Goal: Register for event/course

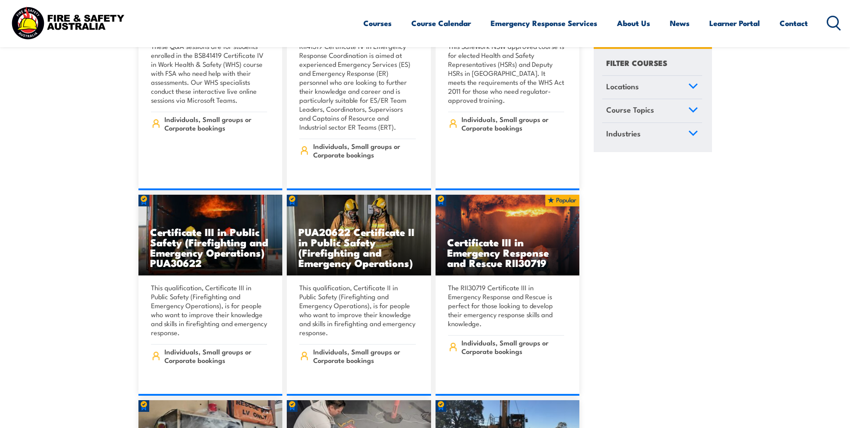
scroll to position [1838, 0]
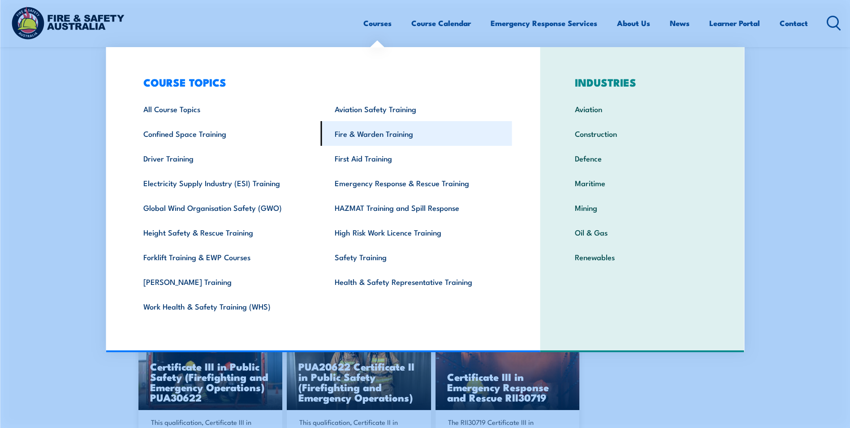
click at [382, 139] on link "Fire & Warden Training" at bounding box center [416, 133] width 191 height 25
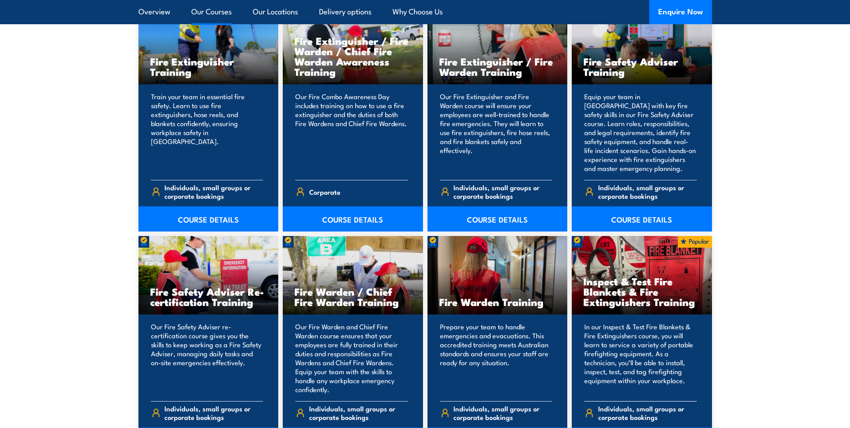
scroll to position [1076, 0]
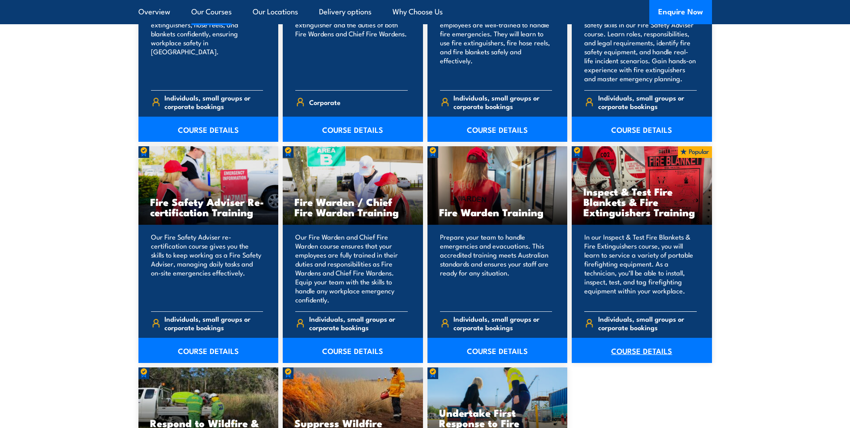
click at [628, 358] on link "COURSE DETAILS" at bounding box center [642, 350] width 140 height 25
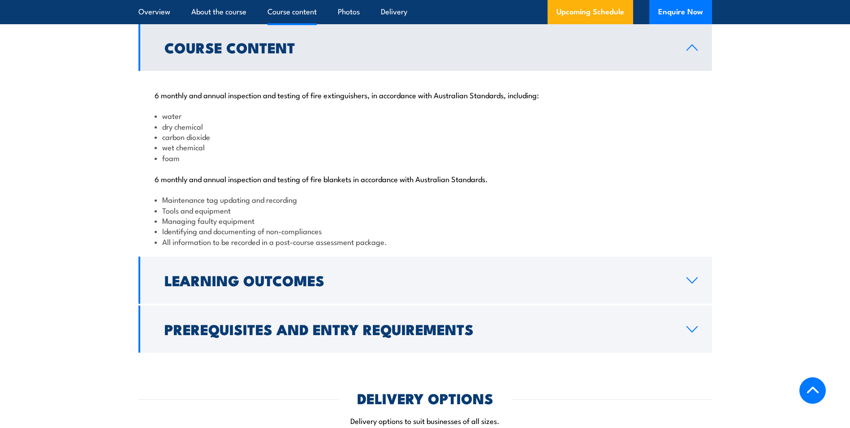
scroll to position [1031, 0]
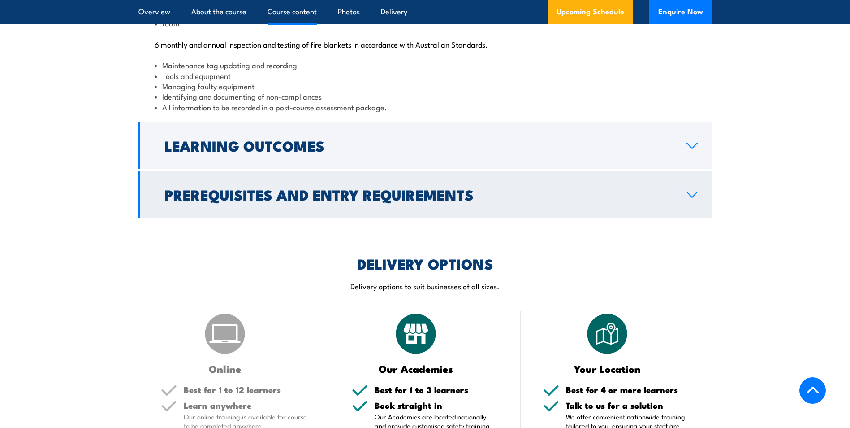
click at [689, 198] on icon at bounding box center [692, 194] width 12 height 7
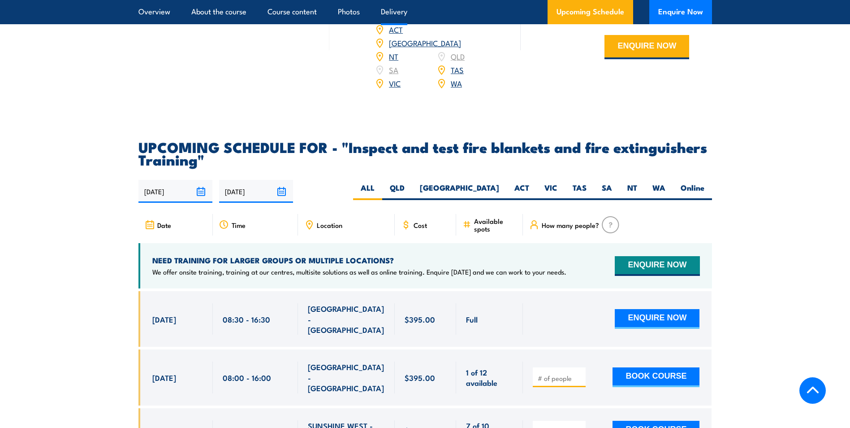
scroll to position [1325, 0]
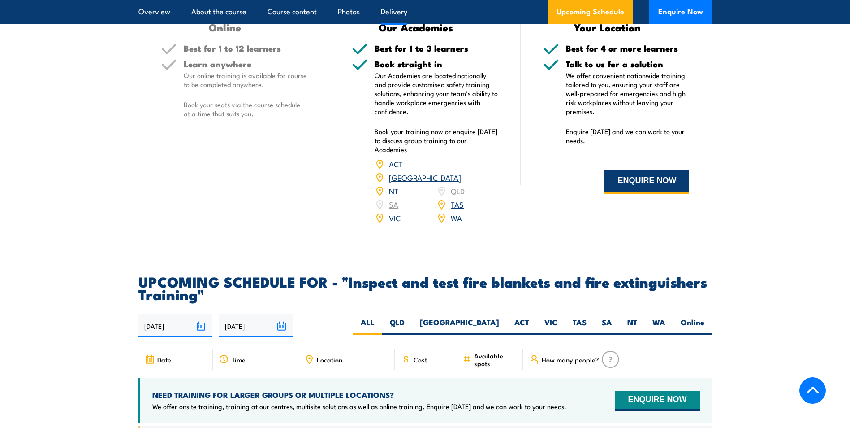
click at [620, 194] on button "ENQUIRE NOW" at bounding box center [647, 181] width 85 height 24
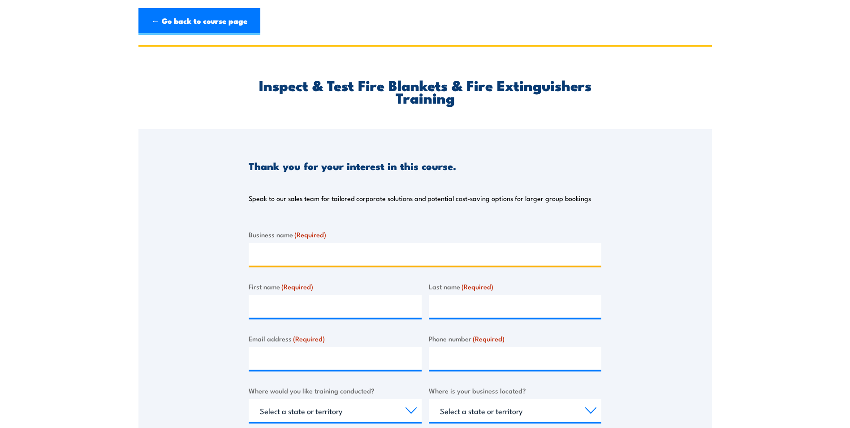
click at [296, 262] on input "Business name (Required)" at bounding box center [425, 254] width 353 height 22
type input "BHP Nickel West"
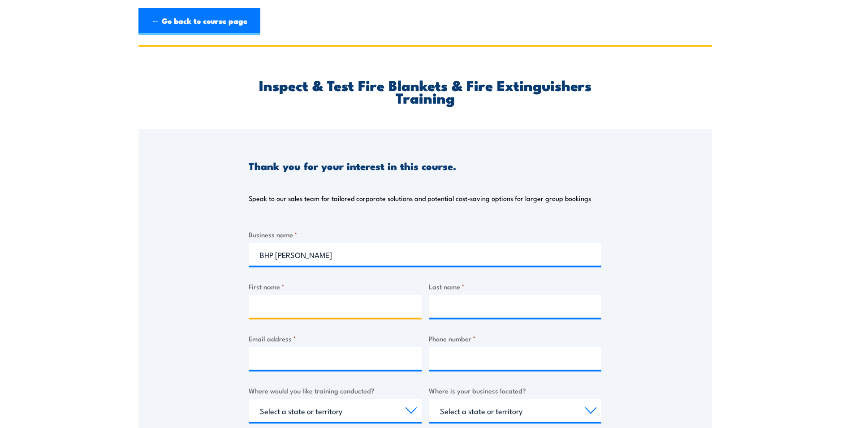
click at [311, 308] on input "First name *" at bounding box center [335, 306] width 173 height 22
type input "Ian"
click at [476, 304] on input "Last name *" at bounding box center [515, 306] width 173 height 22
type input "Pritchard"
click at [314, 369] on input "Email address *" at bounding box center [335, 358] width 173 height 22
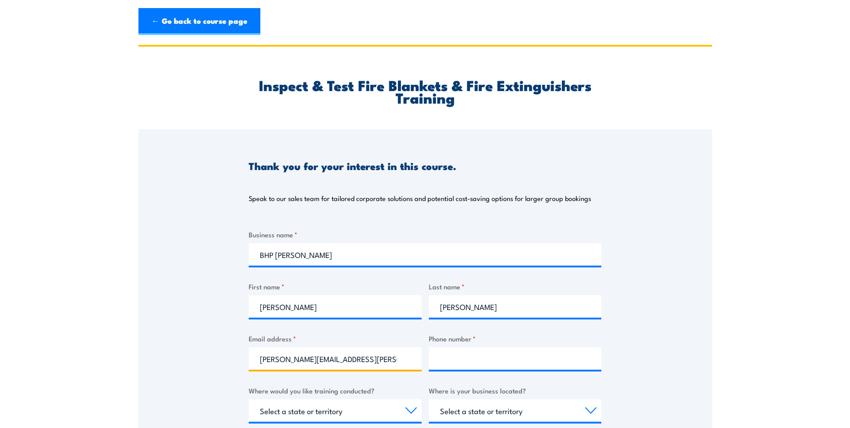
type input "ian.pritchard@bhp.com"
click at [448, 360] on input "Phone number *" at bounding box center [515, 358] width 173 height 22
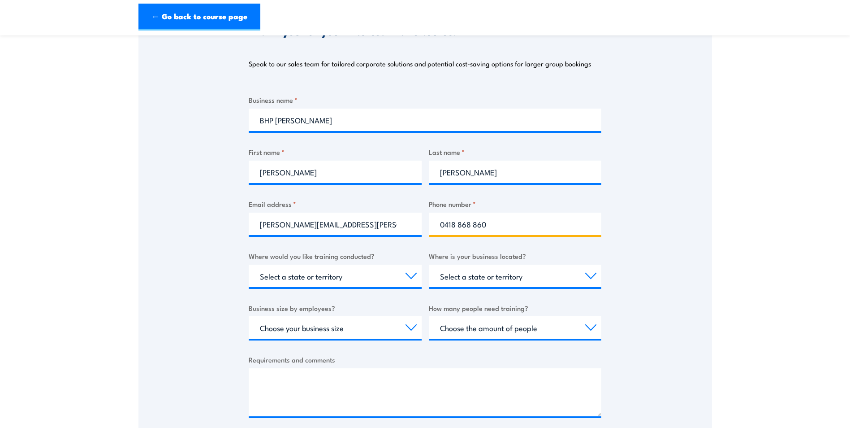
type input "0418 868 860"
click at [415, 275] on select "Select a state or territory Nationally - multiple locations QLD NSW VIC SA ACT …" at bounding box center [335, 276] width 173 height 22
select select "WA"
click at [249, 265] on select "Select a state or territory Nationally - multiple locations QLD NSW VIC SA ACT …" at bounding box center [335, 276] width 173 height 22
click at [594, 271] on select "Select a state or territory QLD NSW VIC SA ACT WA TAS NT" at bounding box center [515, 276] width 173 height 22
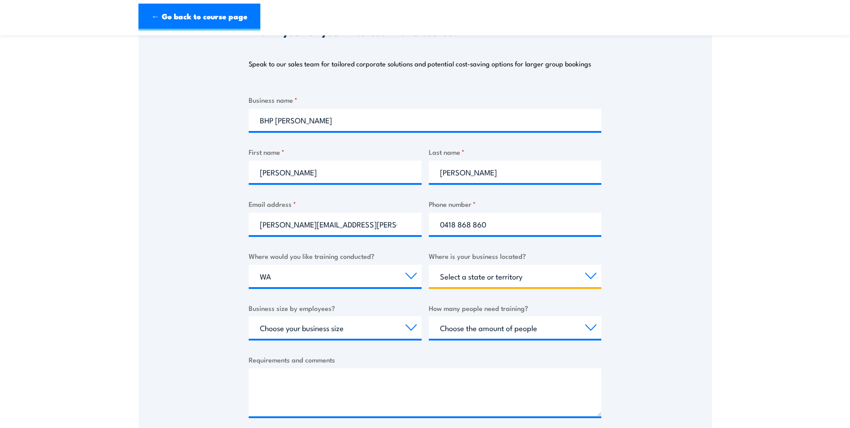
select select "WA"
click at [429, 265] on select "Select a state or territory QLD NSW VIC SA ACT WA TAS NT" at bounding box center [515, 276] width 173 height 22
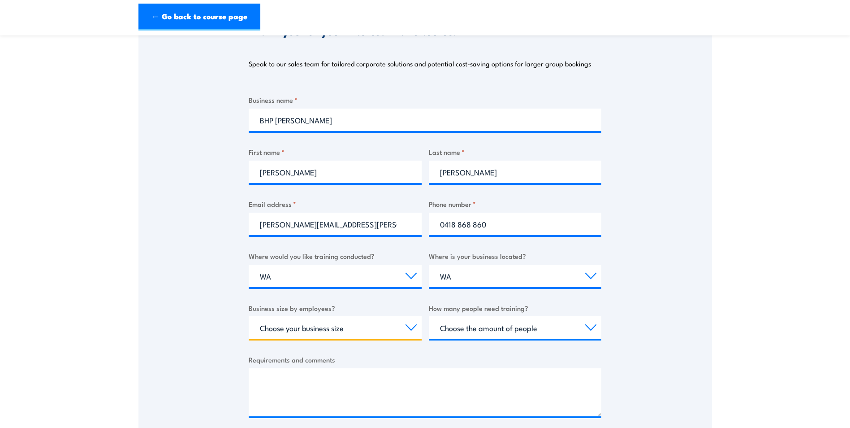
click at [408, 327] on select "Choose your business size 1 to 19 20 to 199 200+" at bounding box center [335, 327] width 173 height 22
select select "1 to 19"
click at [249, 316] on select "Choose your business size 1 to 19 20 to 199 200+" at bounding box center [335, 327] width 173 height 22
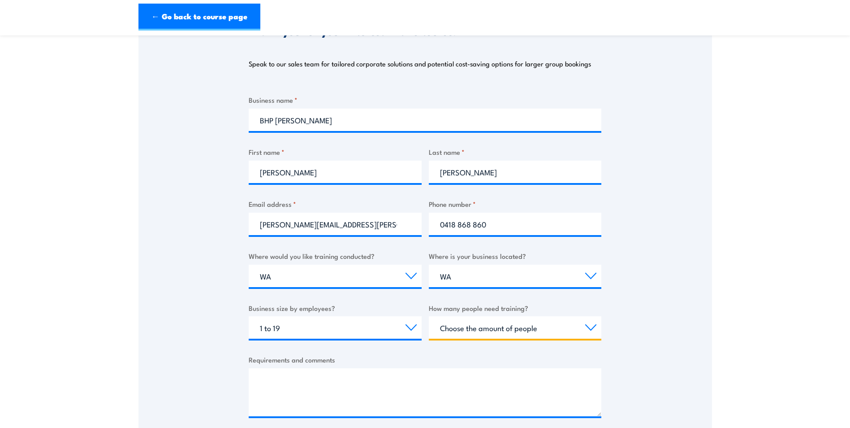
click at [589, 330] on select "Choose the amount of people 1 to 4 5 to 19 20+" at bounding box center [515, 327] width 173 height 22
select select "5 to 19"
click at [429, 316] on select "Choose the amount of people 1 to 4 5 to 19 20+" at bounding box center [515, 327] width 173 height 22
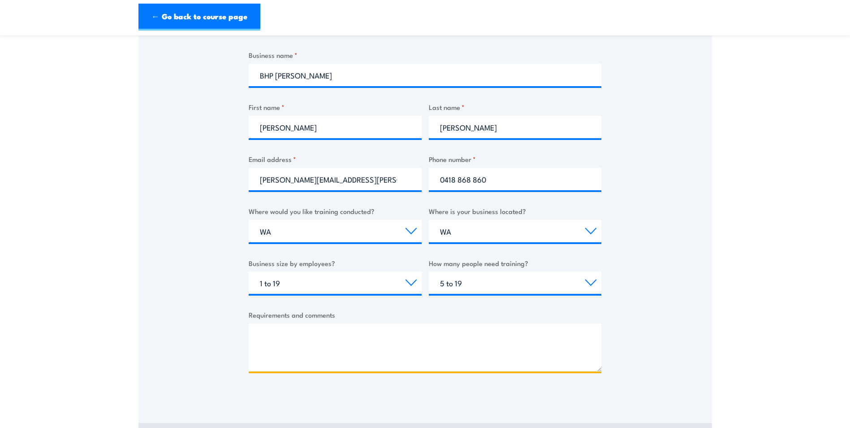
click at [264, 338] on textarea "Requirements and comments" at bounding box center [425, 347] width 353 height 48
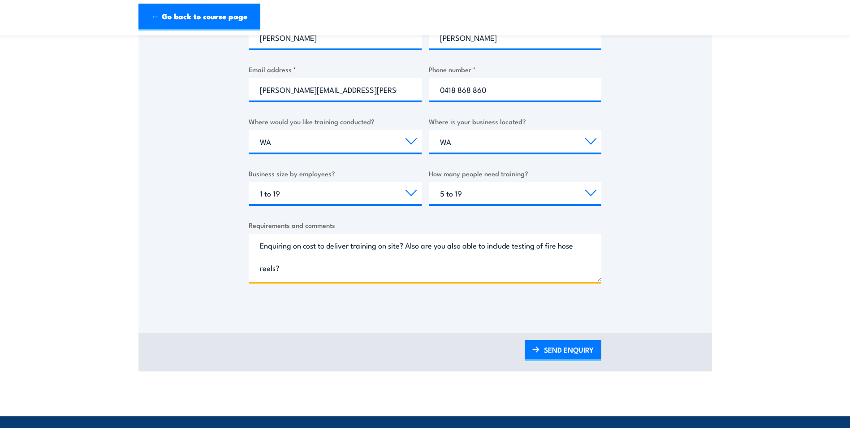
scroll to position [403, 0]
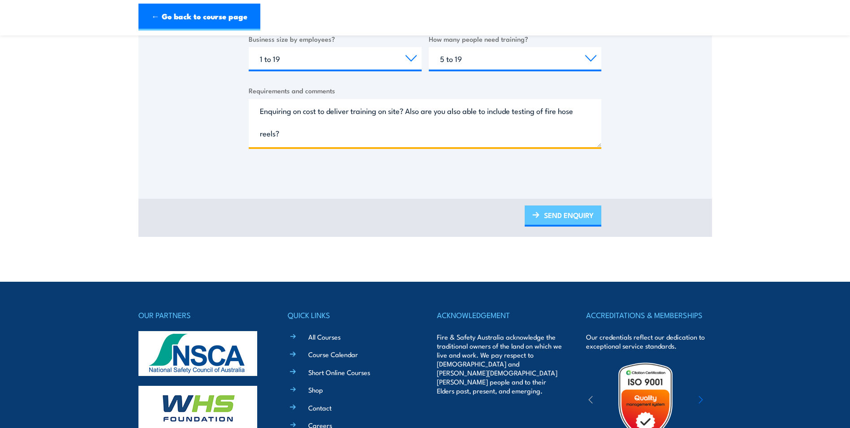
type textarea "Enquiring on cost to deliver training on site? Also are you also able to includ…"
click at [564, 214] on link "SEND ENQUIRY" at bounding box center [563, 215] width 77 height 21
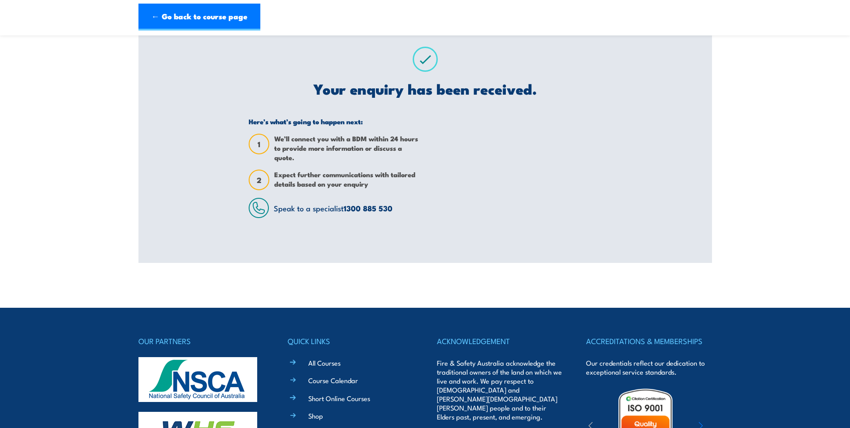
scroll to position [0, 0]
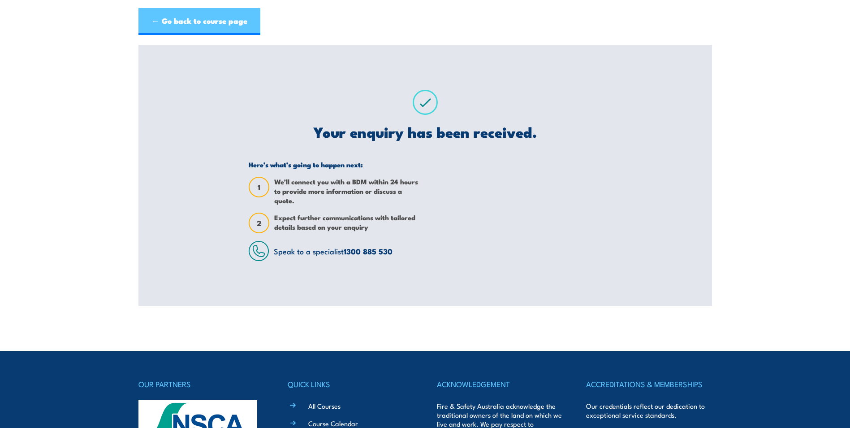
click at [175, 21] on link "← Go back to course page" at bounding box center [200, 21] width 122 height 27
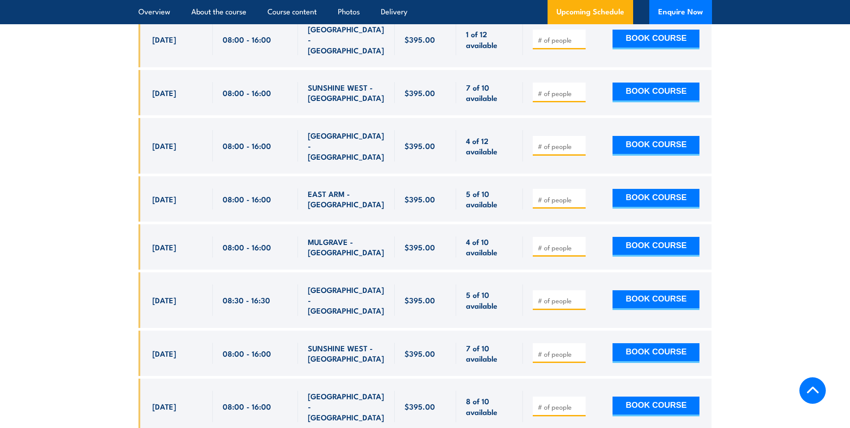
scroll to position [1665, 0]
